Goal: Navigation & Orientation: Find specific page/section

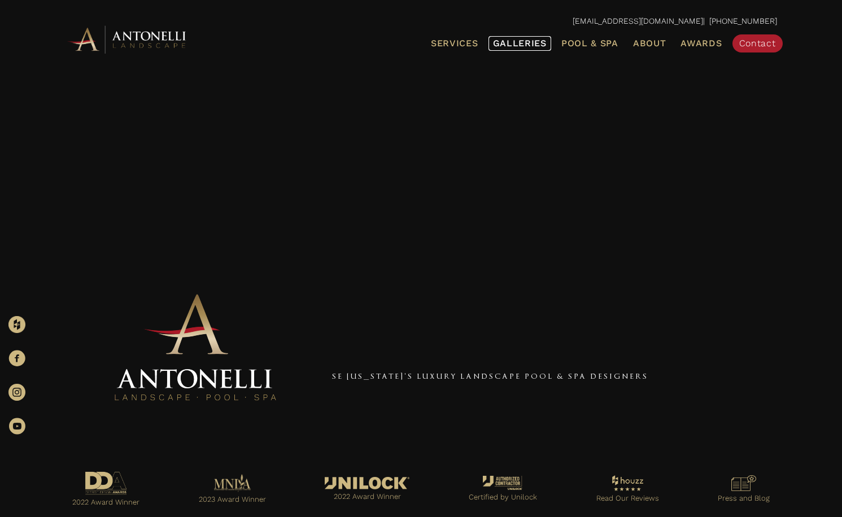
click at [526, 43] on span "Galleries" at bounding box center [520, 43] width 54 height 11
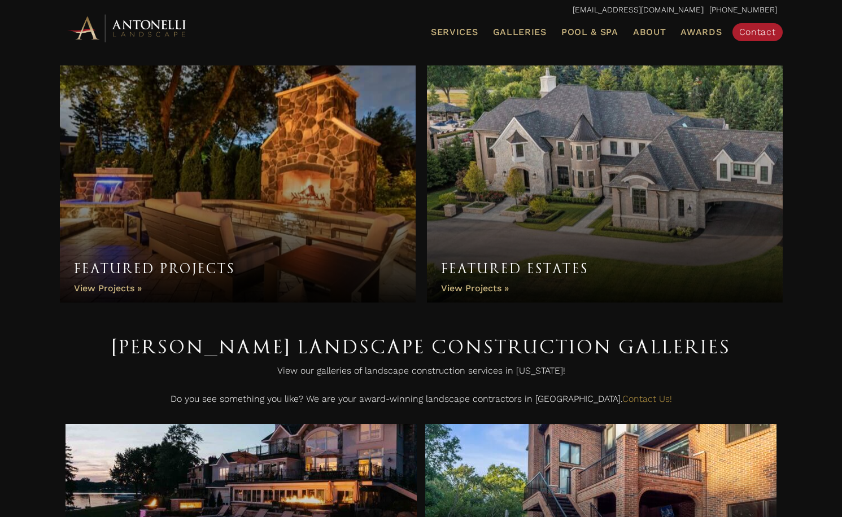
click at [119, 290] on link "Featured Projects" at bounding box center [238, 184] width 356 height 237
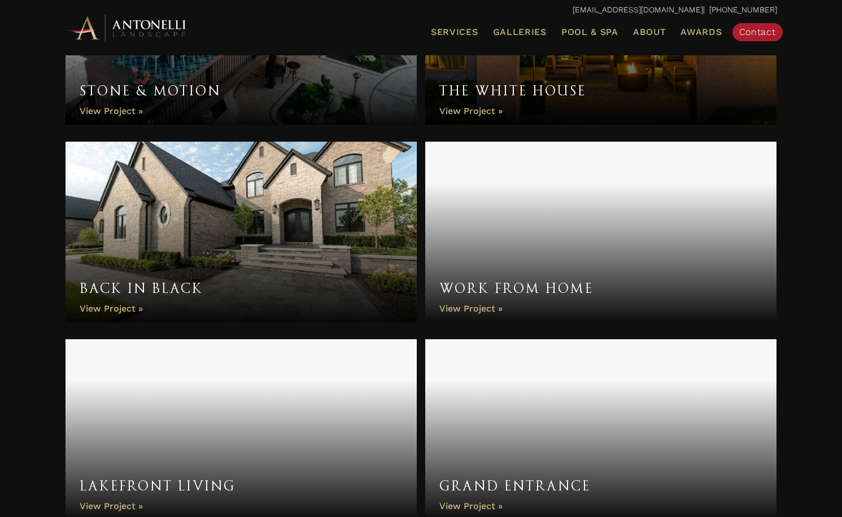
scroll to position [705, 0]
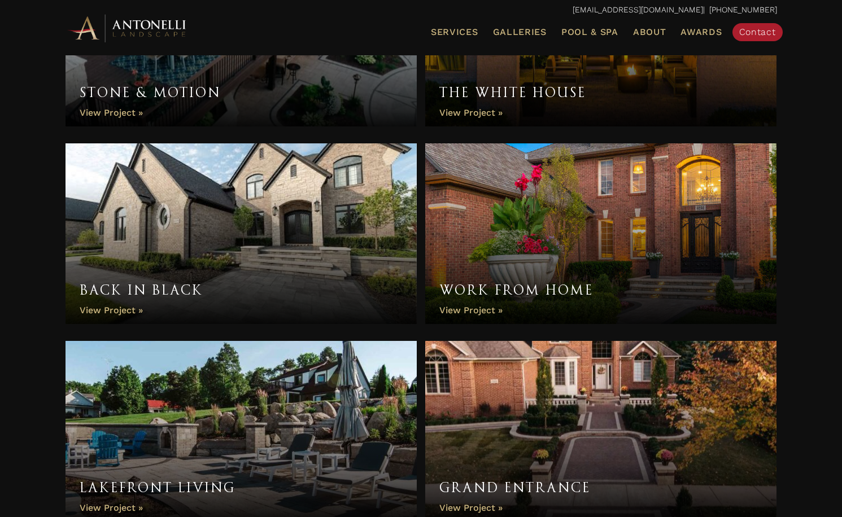
click at [478, 309] on link "Work From Home" at bounding box center [601, 233] width 352 height 181
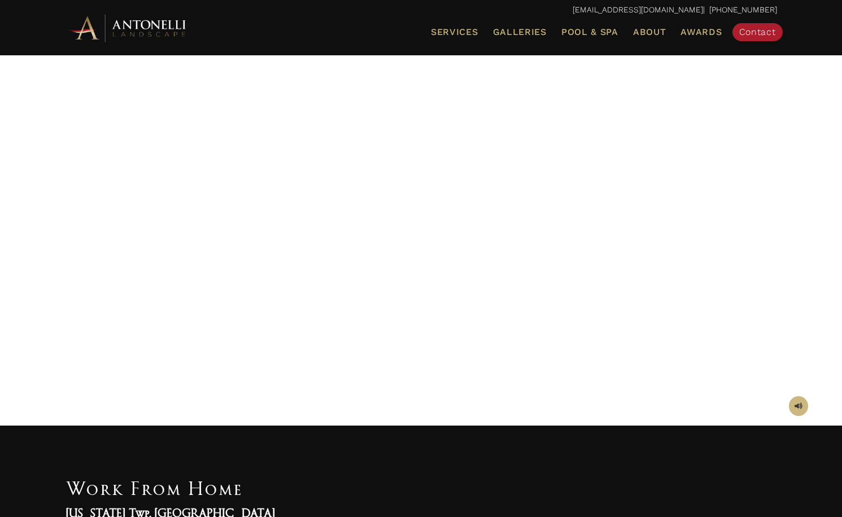
scroll to position [38, 0]
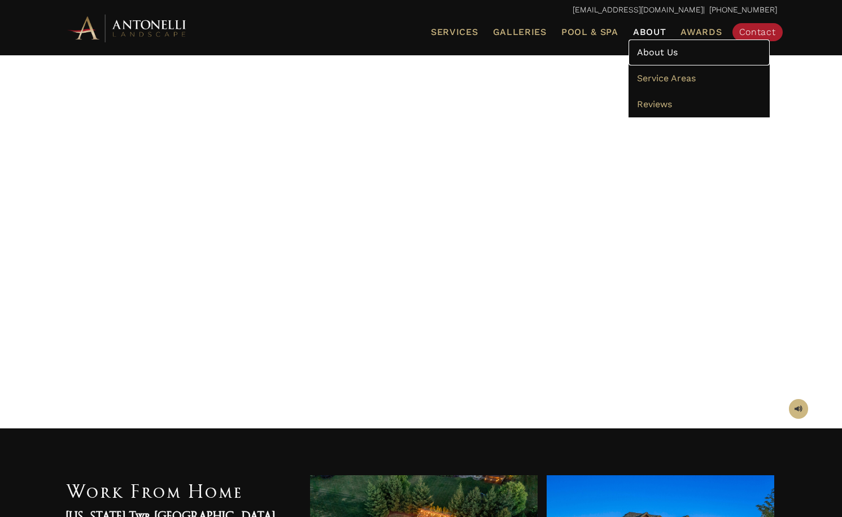
click at [656, 52] on span "About Us" at bounding box center [657, 52] width 41 height 11
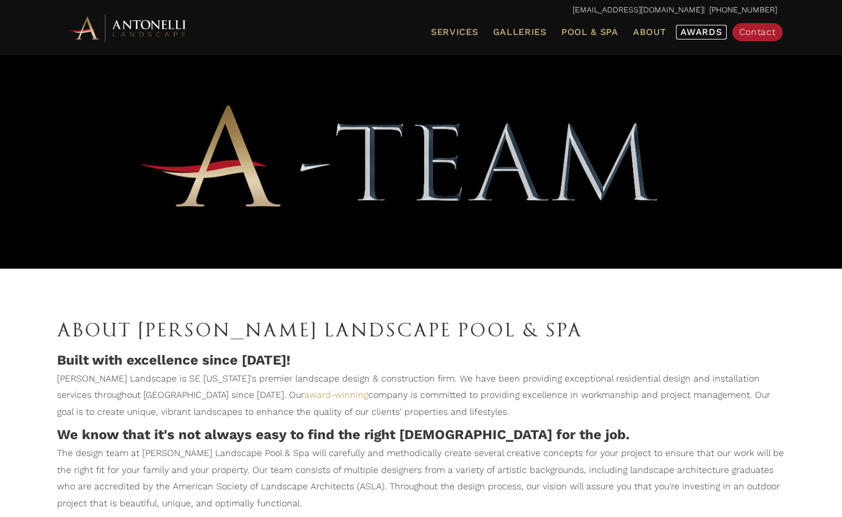
click at [695, 32] on span "Awards" at bounding box center [701, 32] width 41 height 11
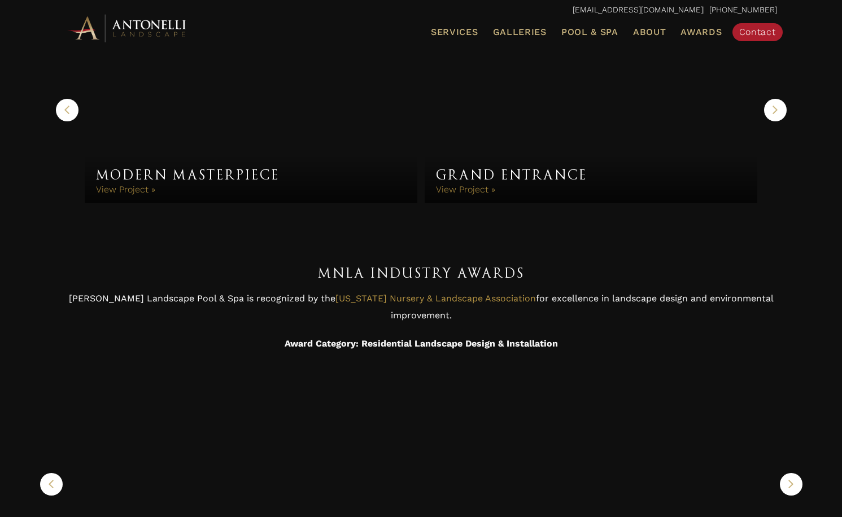
scroll to position [624, 0]
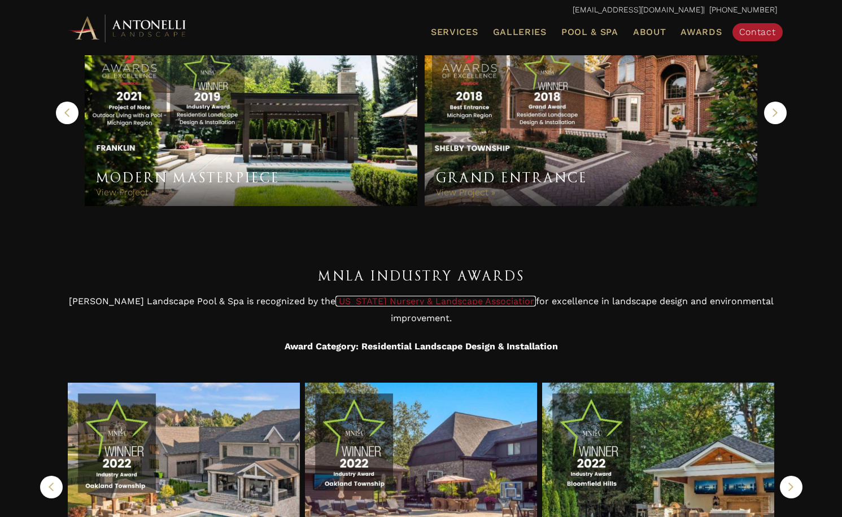
click at [408, 302] on link "Michigan Nursery & Landscape Association" at bounding box center [436, 301] width 201 height 11
